Goal: Task Accomplishment & Management: Manage account settings

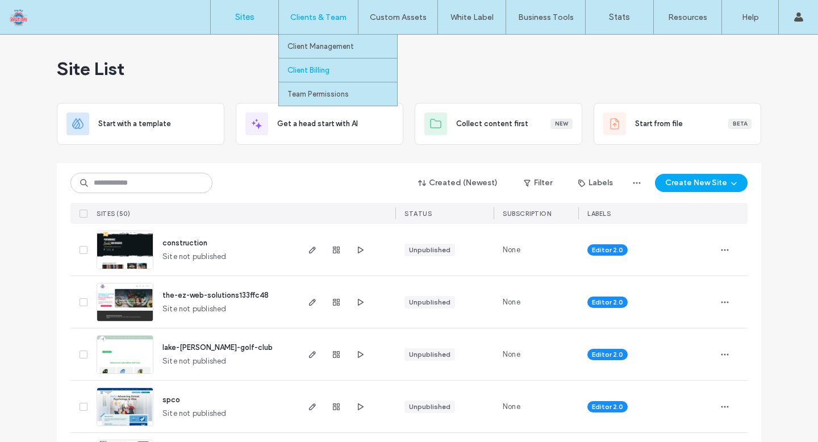
click at [336, 70] on link "Client Billing" at bounding box center [342, 69] width 110 height 23
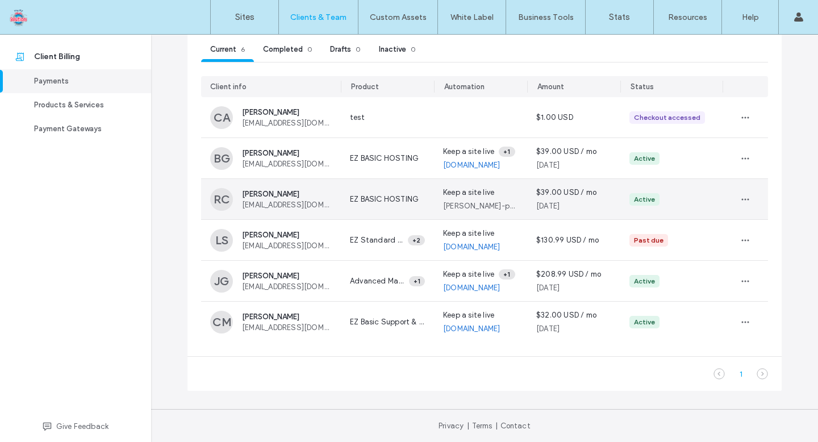
scroll to position [97, 0]
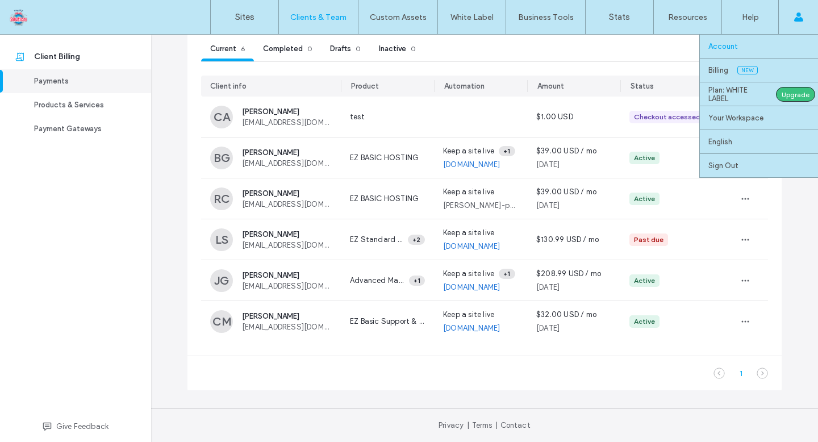
click at [771, 48] on link "Account" at bounding box center [763, 46] width 110 height 23
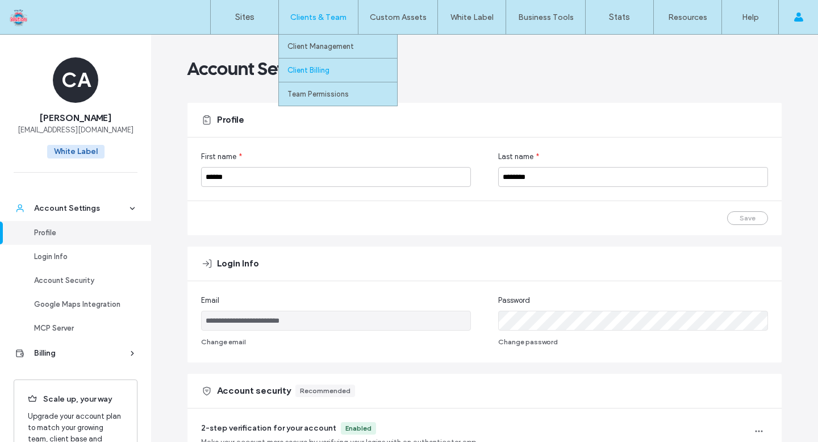
click at [318, 73] on label "Client Billing" at bounding box center [308, 70] width 42 height 9
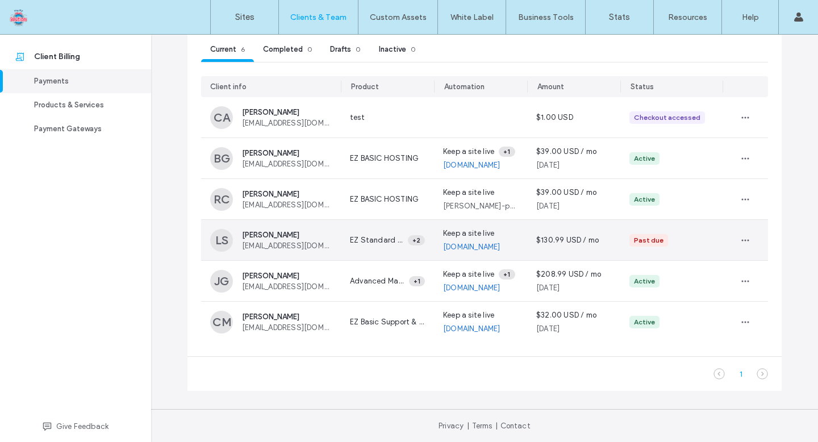
scroll to position [97, 0]
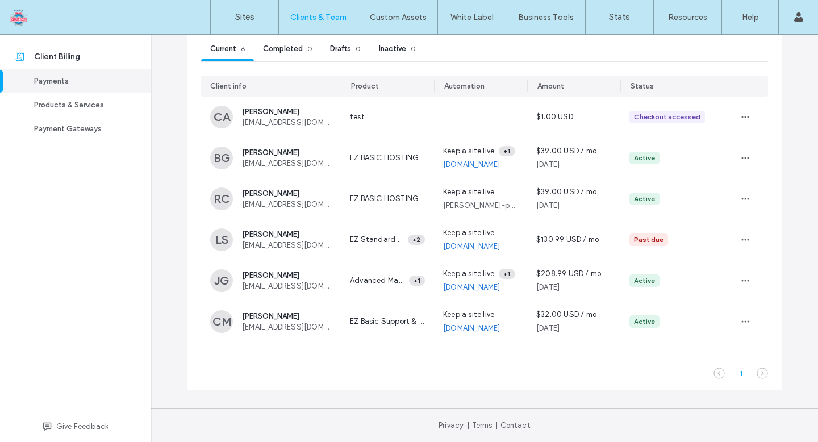
click at [760, 374] on icon at bounding box center [762, 372] width 11 height 11
click at [759, 372] on icon at bounding box center [762, 372] width 11 height 11
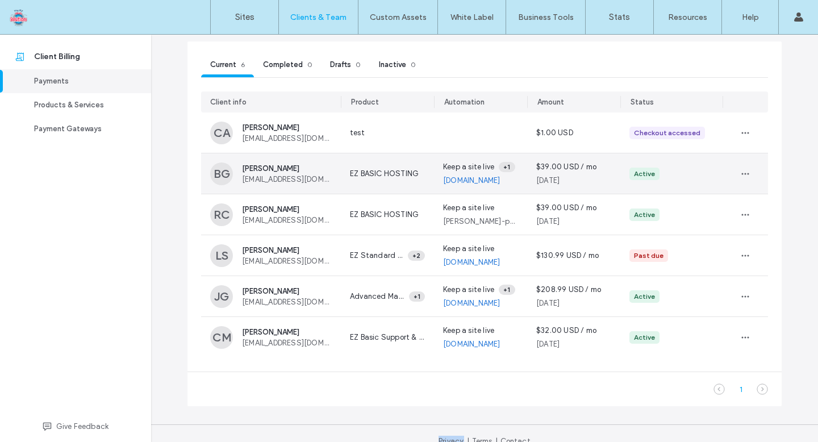
scroll to position [82, 0]
click at [741, 171] on icon "button" at bounding box center [745, 172] width 9 height 9
click at [690, 194] on div "View" at bounding box center [699, 200] width 101 height 22
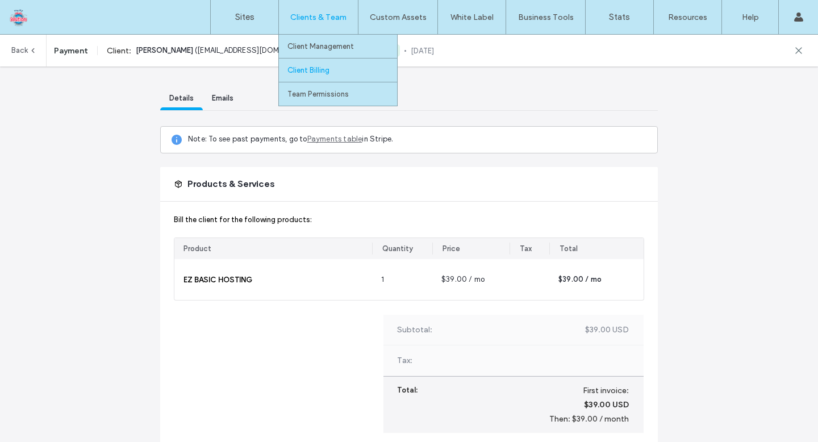
click at [315, 70] on label "Client Billing" at bounding box center [308, 70] width 42 height 9
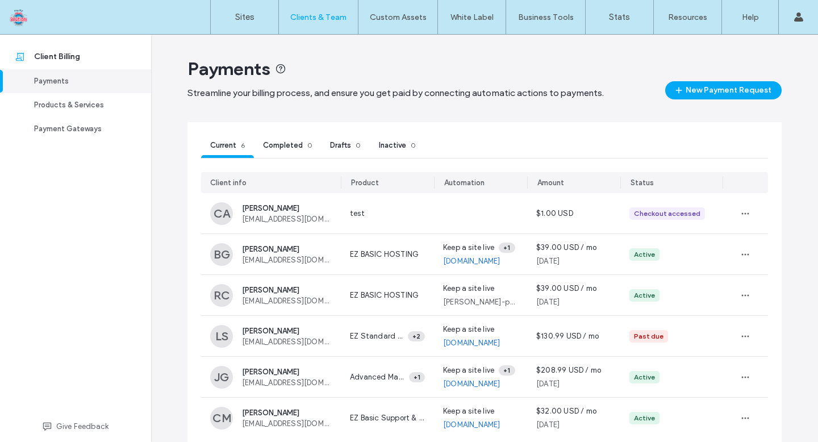
click at [394, 142] on span "Inactive" at bounding box center [392, 145] width 27 height 9
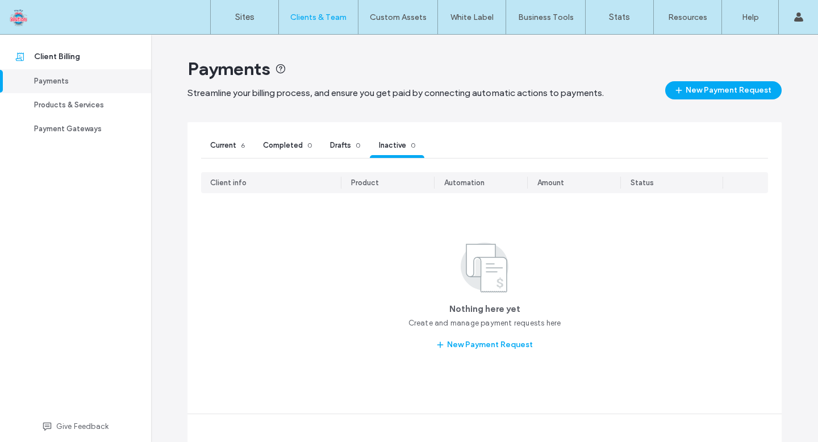
click at [336, 143] on span "Drafts" at bounding box center [340, 145] width 21 height 9
click at [280, 141] on span "Completed" at bounding box center [283, 145] width 40 height 9
click at [227, 143] on span "Current" at bounding box center [223, 145] width 26 height 9
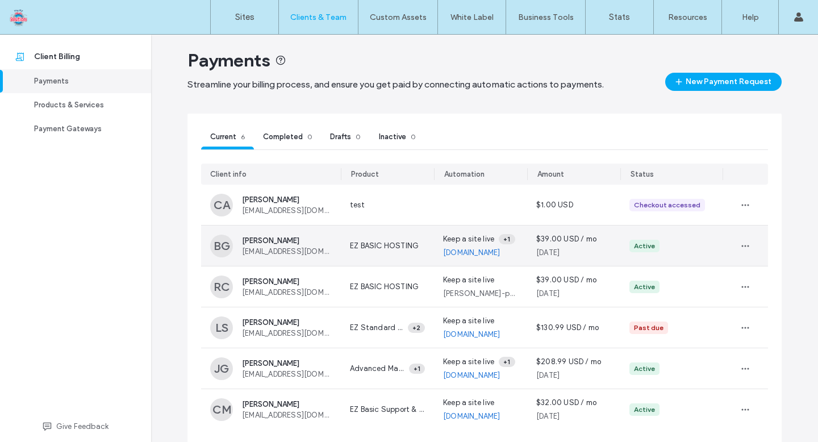
scroll to position [5, 0]
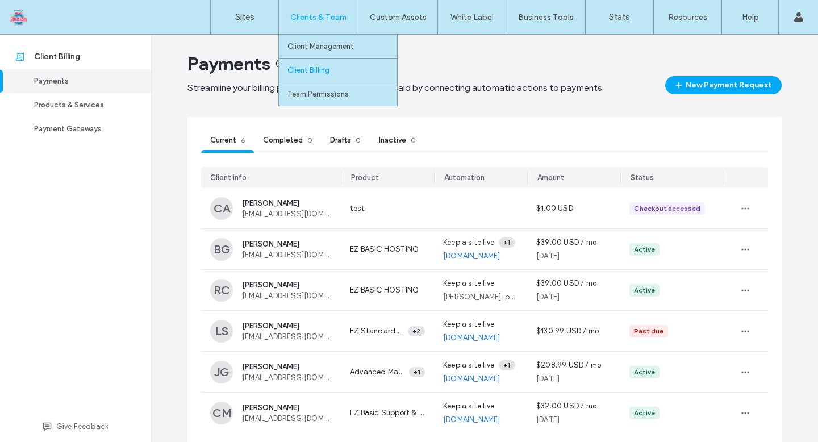
click at [309, 73] on label "Client Billing" at bounding box center [308, 70] width 42 height 9
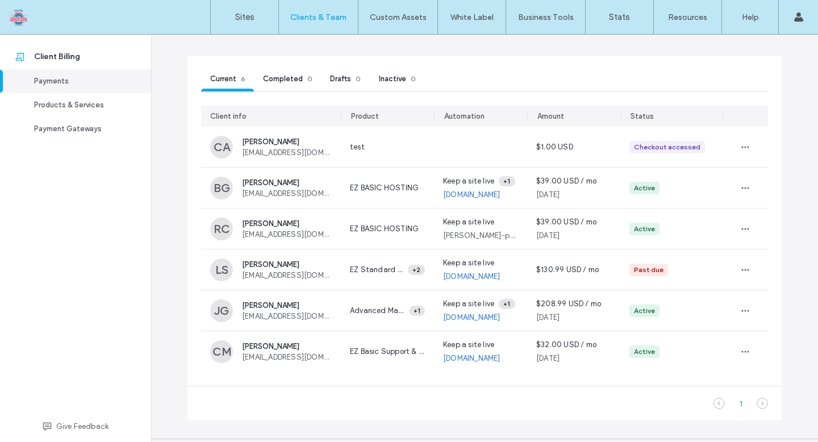
scroll to position [64, 0]
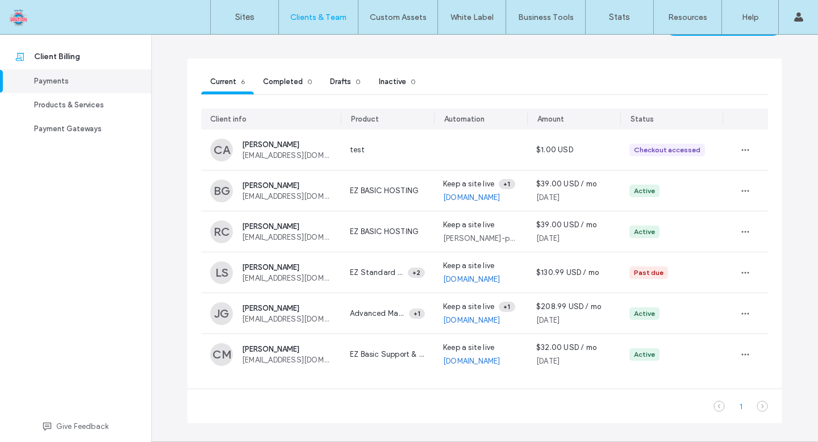
click at [758, 408] on icon at bounding box center [762, 405] width 11 height 11
click at [758, 406] on icon at bounding box center [762, 405] width 11 height 11
drag, startPoint x: 758, startPoint y: 406, endPoint x: 750, endPoint y: 407, distance: 8.0
click at [757, 406] on icon at bounding box center [762, 405] width 11 height 11
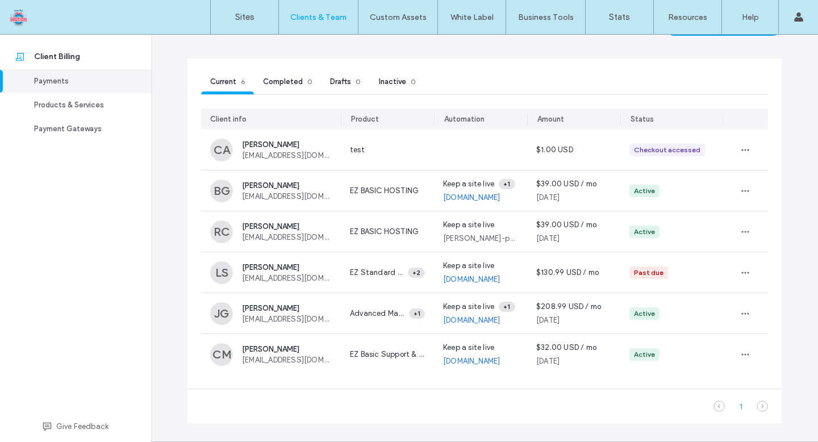
click at [715, 408] on use at bounding box center [719, 406] width 10 height 10
drag, startPoint x: 715, startPoint y: 408, endPoint x: 672, endPoint y: 357, distance: 66.5
click at [715, 407] on use at bounding box center [719, 406] width 10 height 10
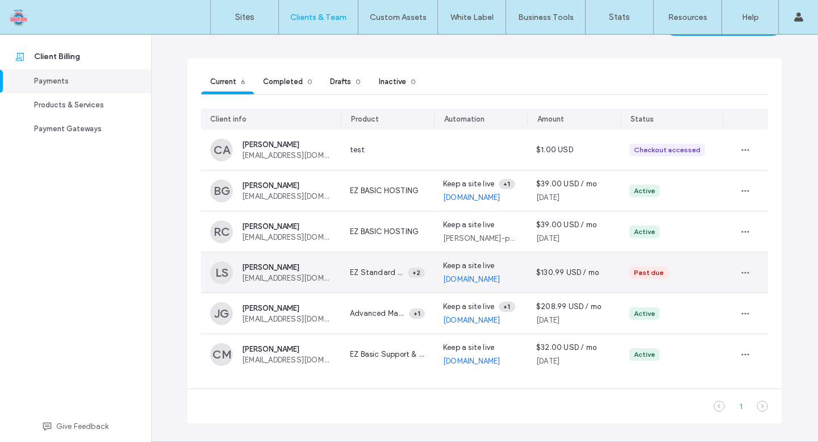
scroll to position [65, 0]
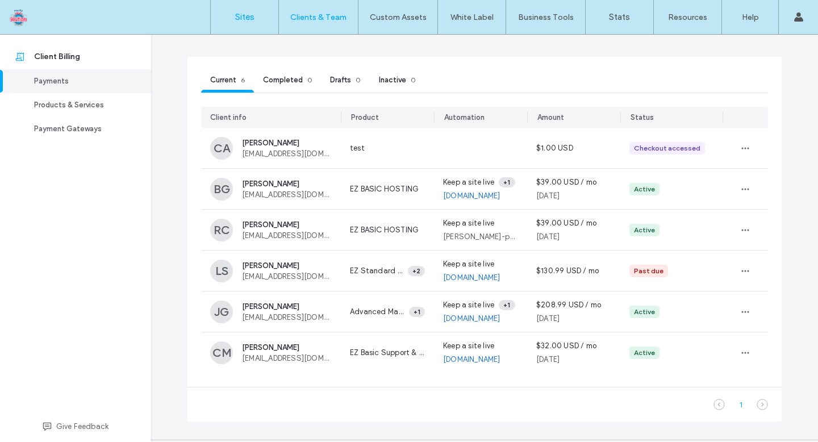
click at [246, 19] on label "Sites" at bounding box center [244, 17] width 19 height 10
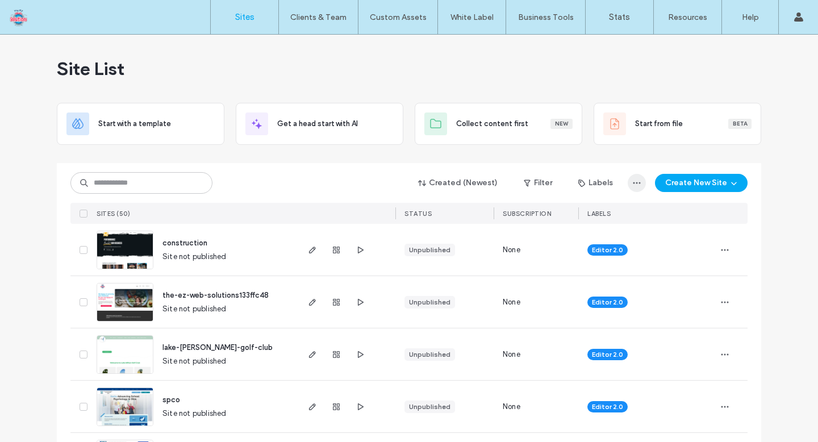
click at [633, 181] on icon "button" at bounding box center [636, 182] width 9 height 9
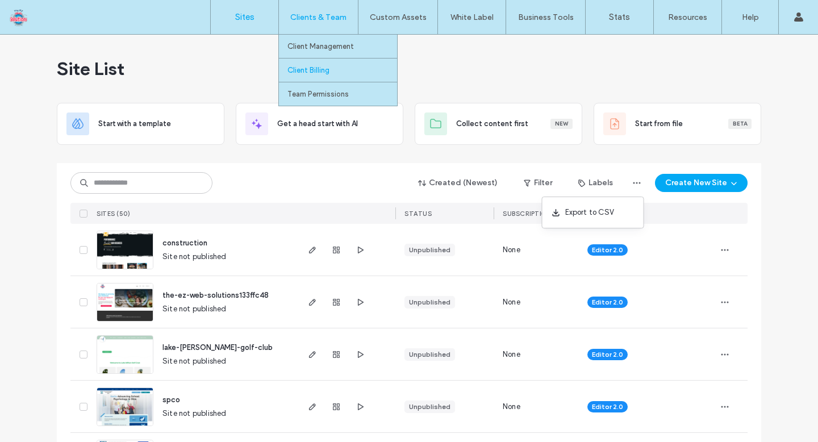
click at [312, 69] on label "Client Billing" at bounding box center [308, 70] width 42 height 9
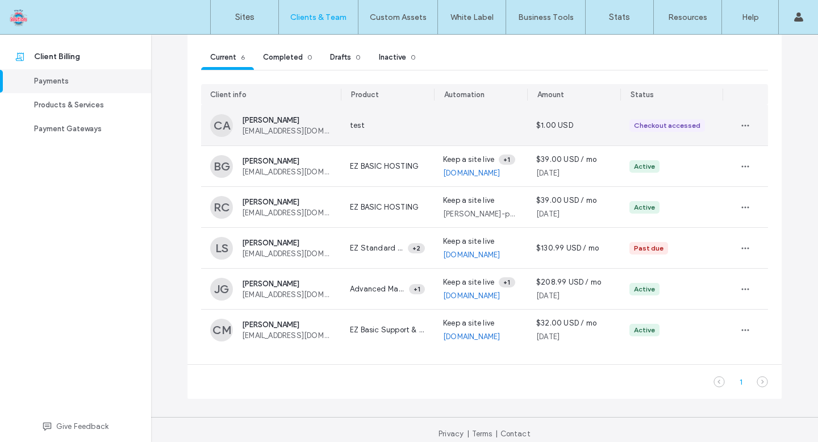
scroll to position [97, 0]
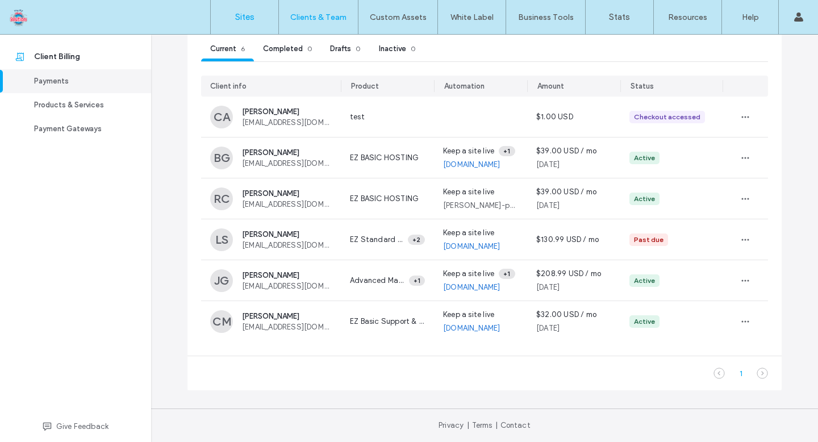
click at [224, 19] on link "Sites" at bounding box center [245, 17] width 68 height 34
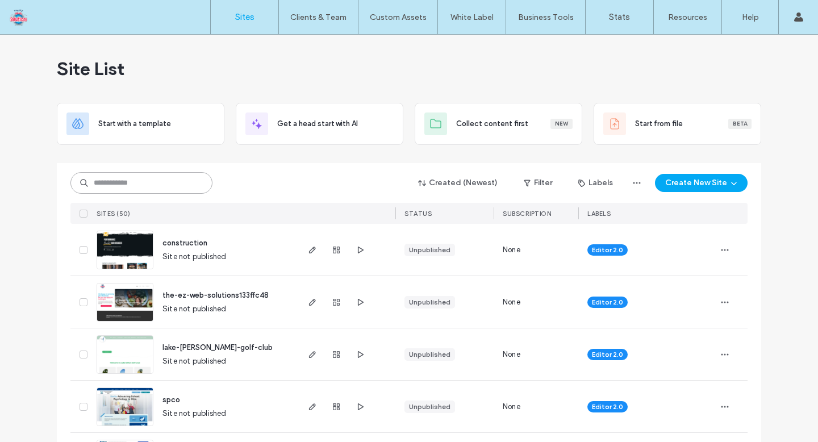
click at [126, 184] on input at bounding box center [141, 183] width 142 height 22
paste input "**********"
type input "**********"
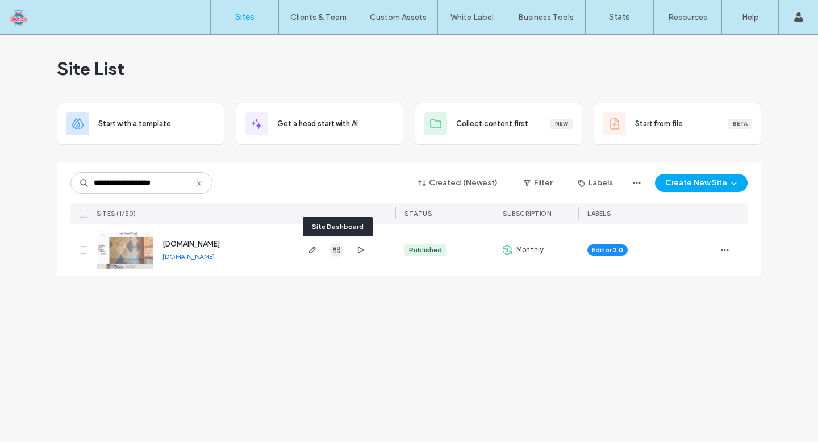
click at [336, 248] on icon "button" at bounding box center [336, 249] width 9 height 9
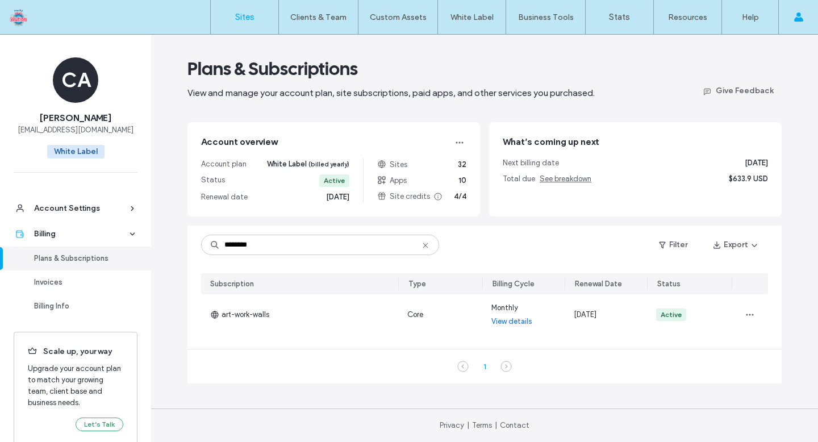
click at [247, 18] on label "Sites" at bounding box center [244, 17] width 19 height 10
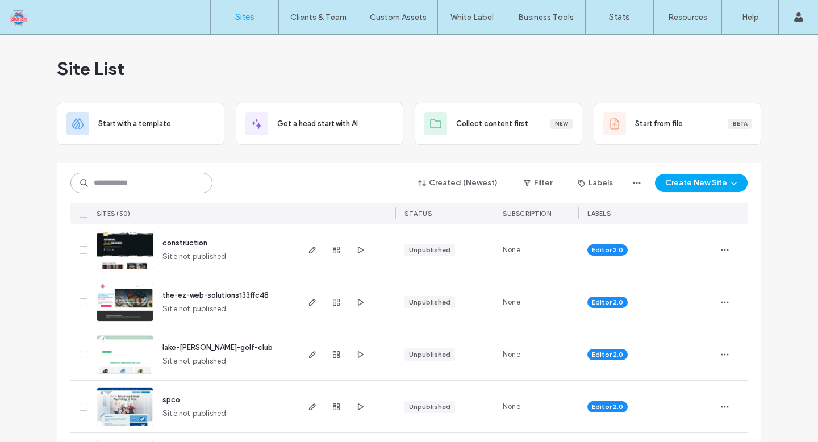
click at [120, 186] on input at bounding box center [141, 183] width 142 height 20
paste input "**********"
type input "**********"
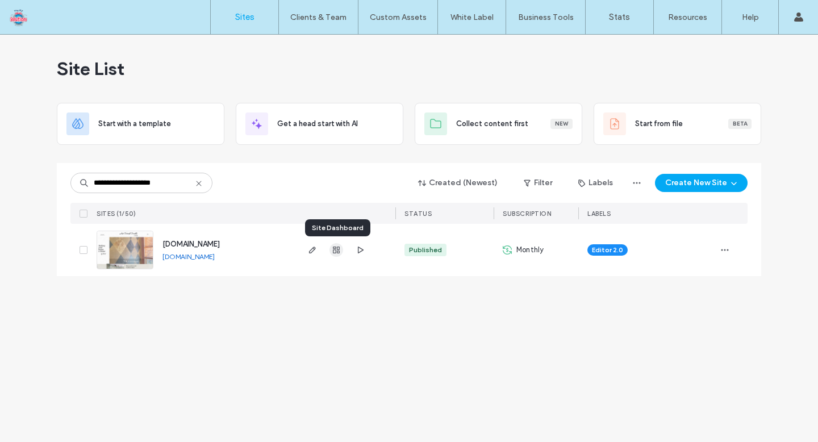
click at [336, 253] on use "button" at bounding box center [336, 249] width 7 height 7
